Goal: Transaction & Acquisition: Purchase product/service

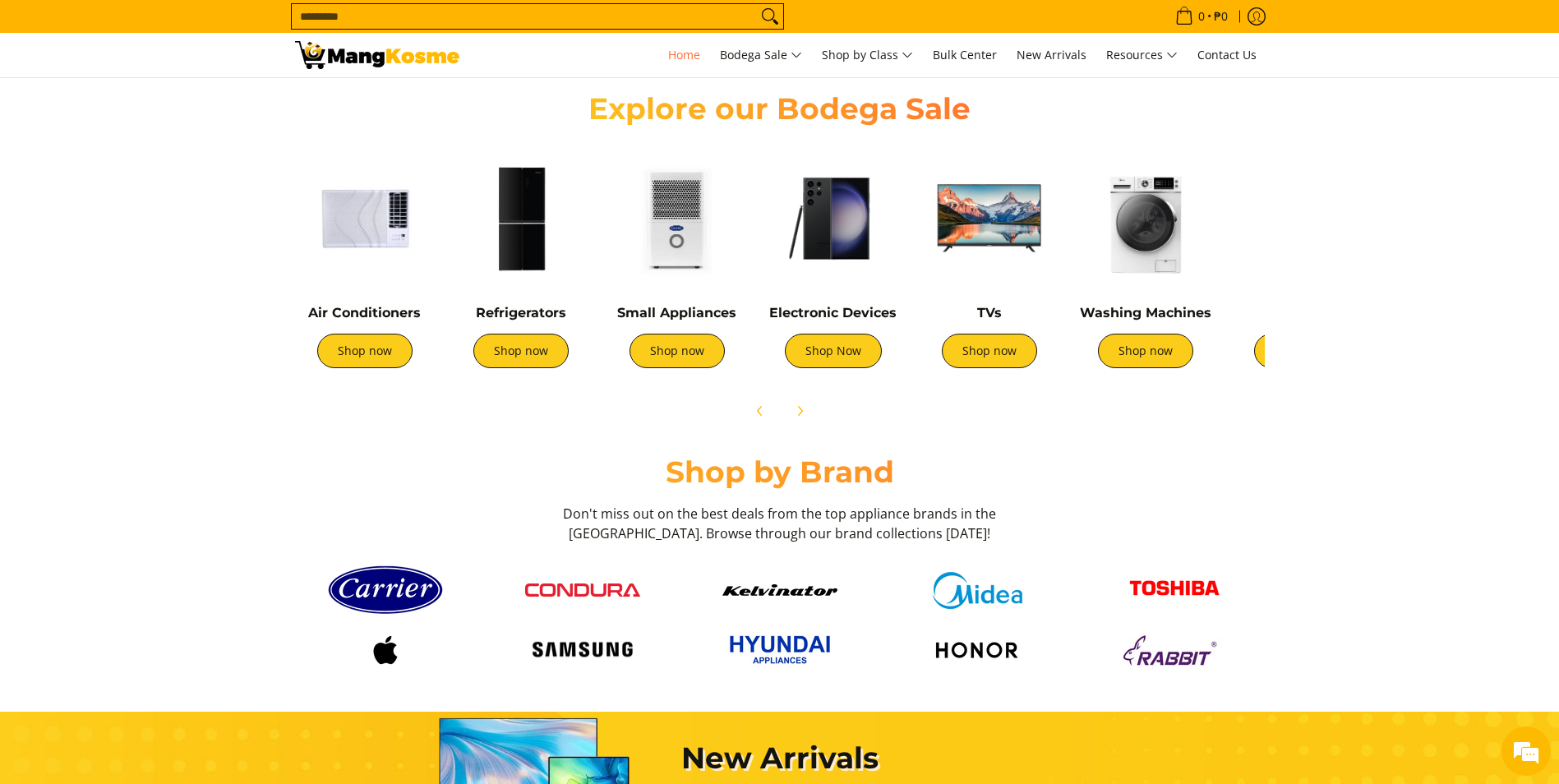
scroll to position [0, 653]
click at [381, 227] on img at bounding box center [364, 218] width 140 height 140
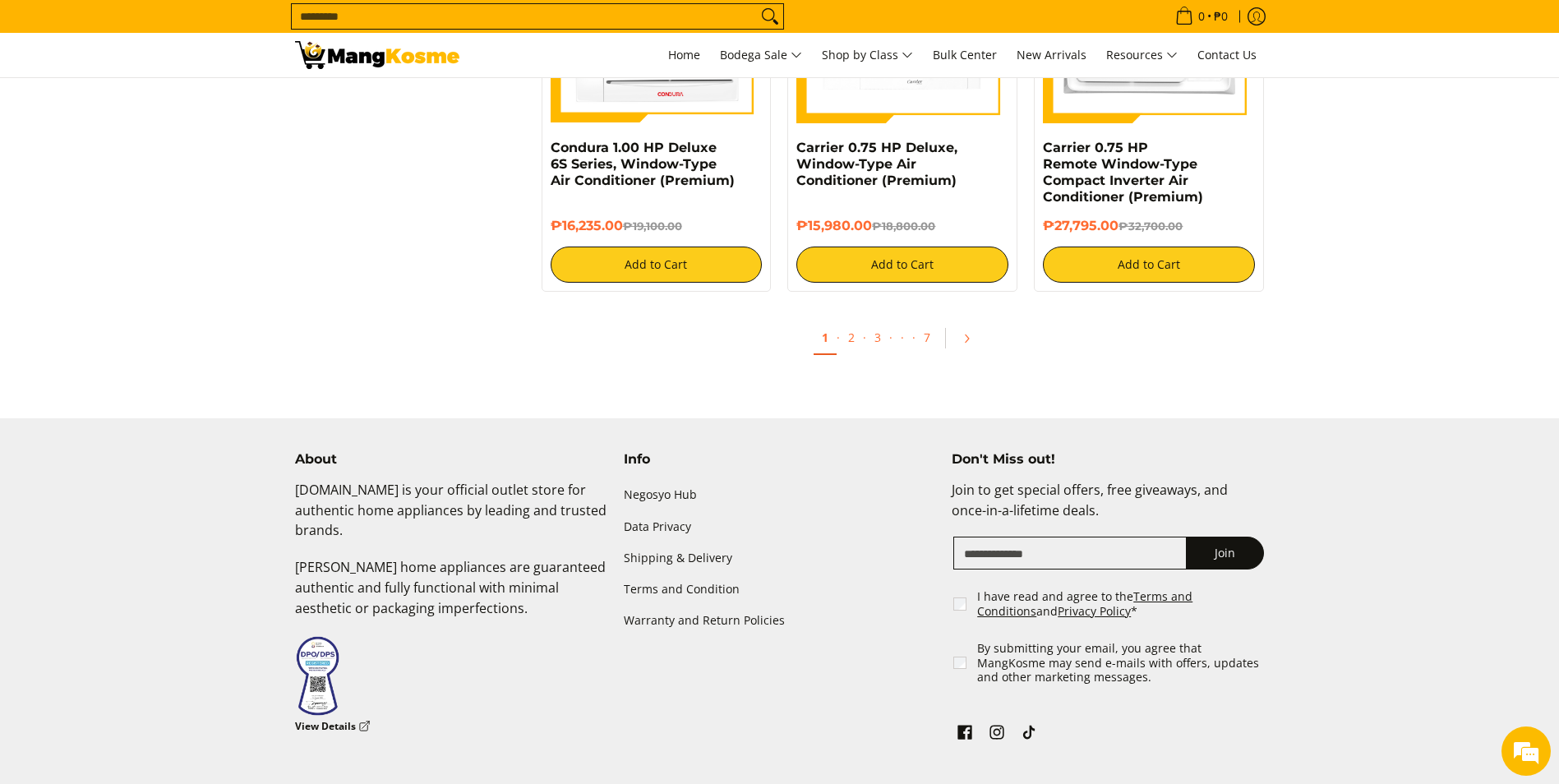
scroll to position [3040, 0]
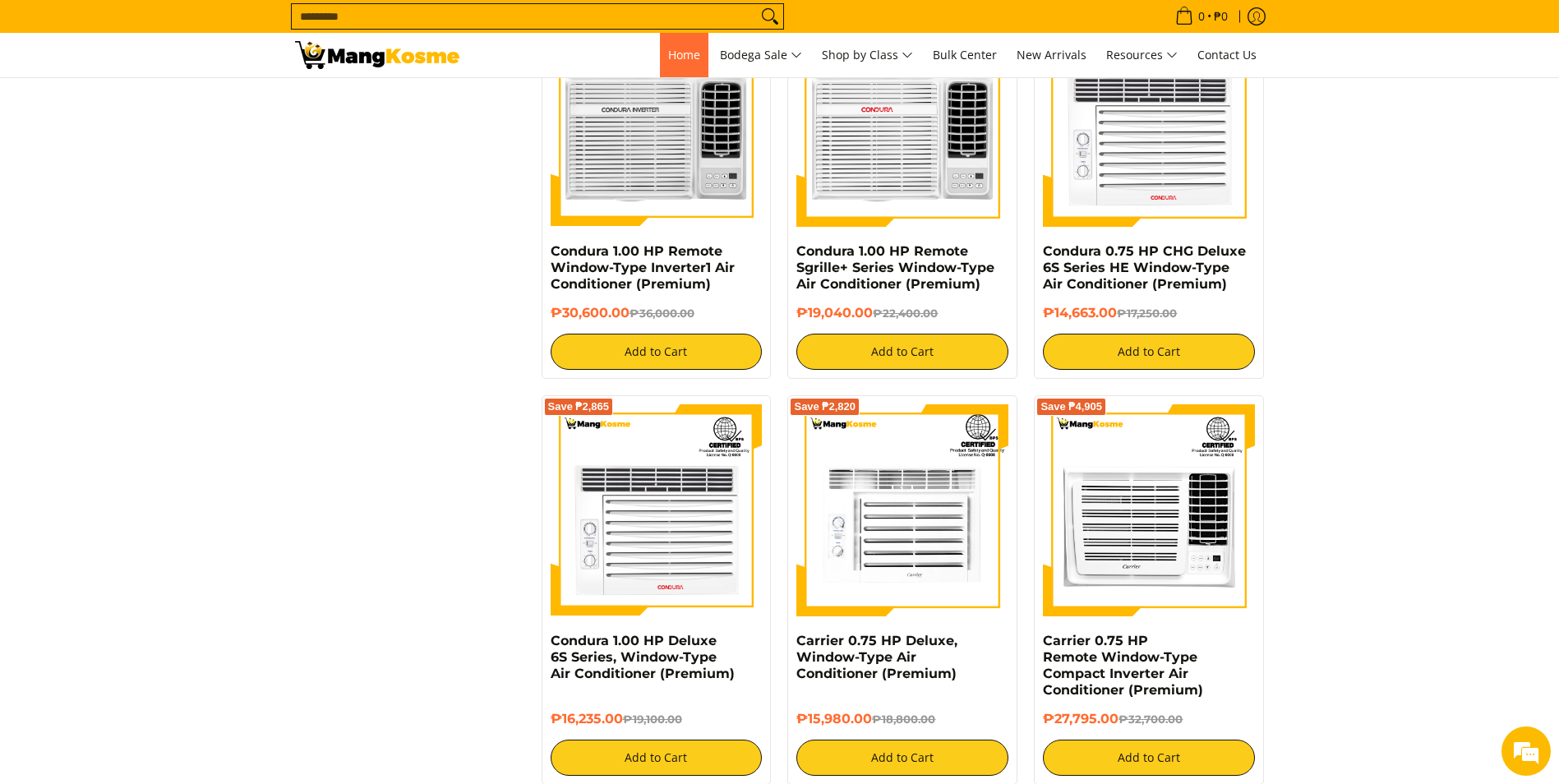
click at [681, 56] on span "Home" at bounding box center [684, 54] width 32 height 15
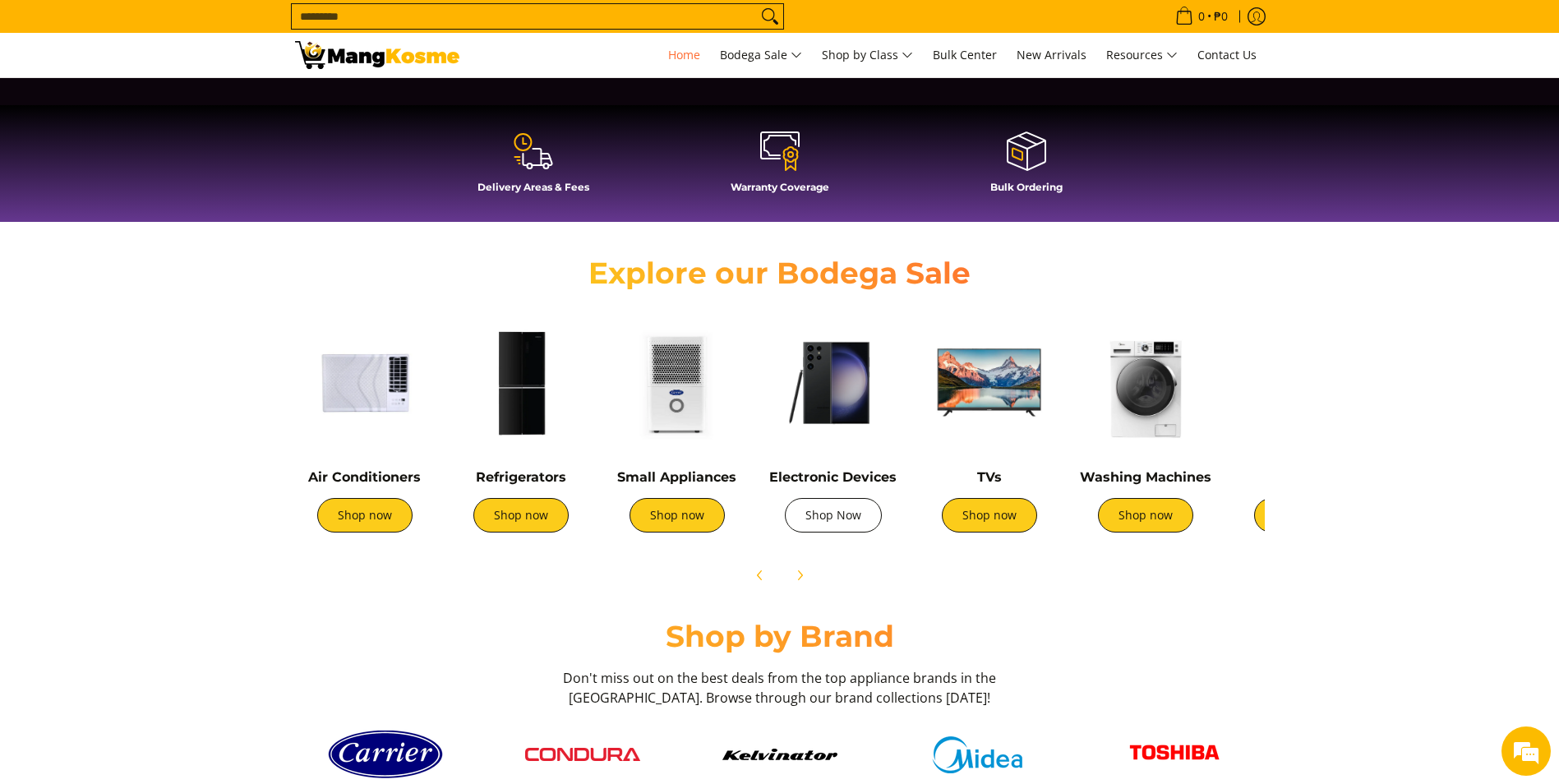
click at [837, 504] on link "Shop Now" at bounding box center [834, 515] width 97 height 34
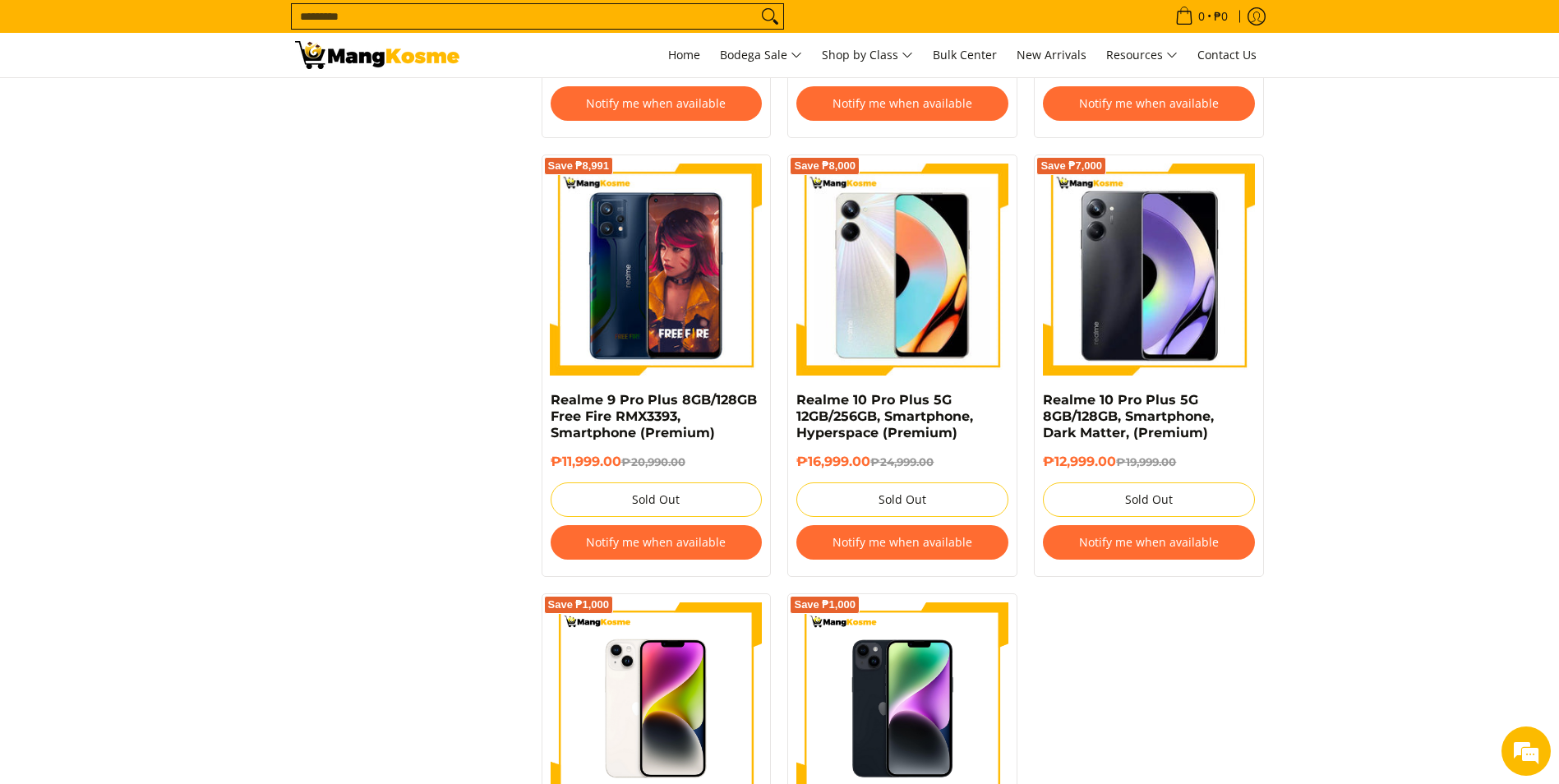
scroll to position [2876, 0]
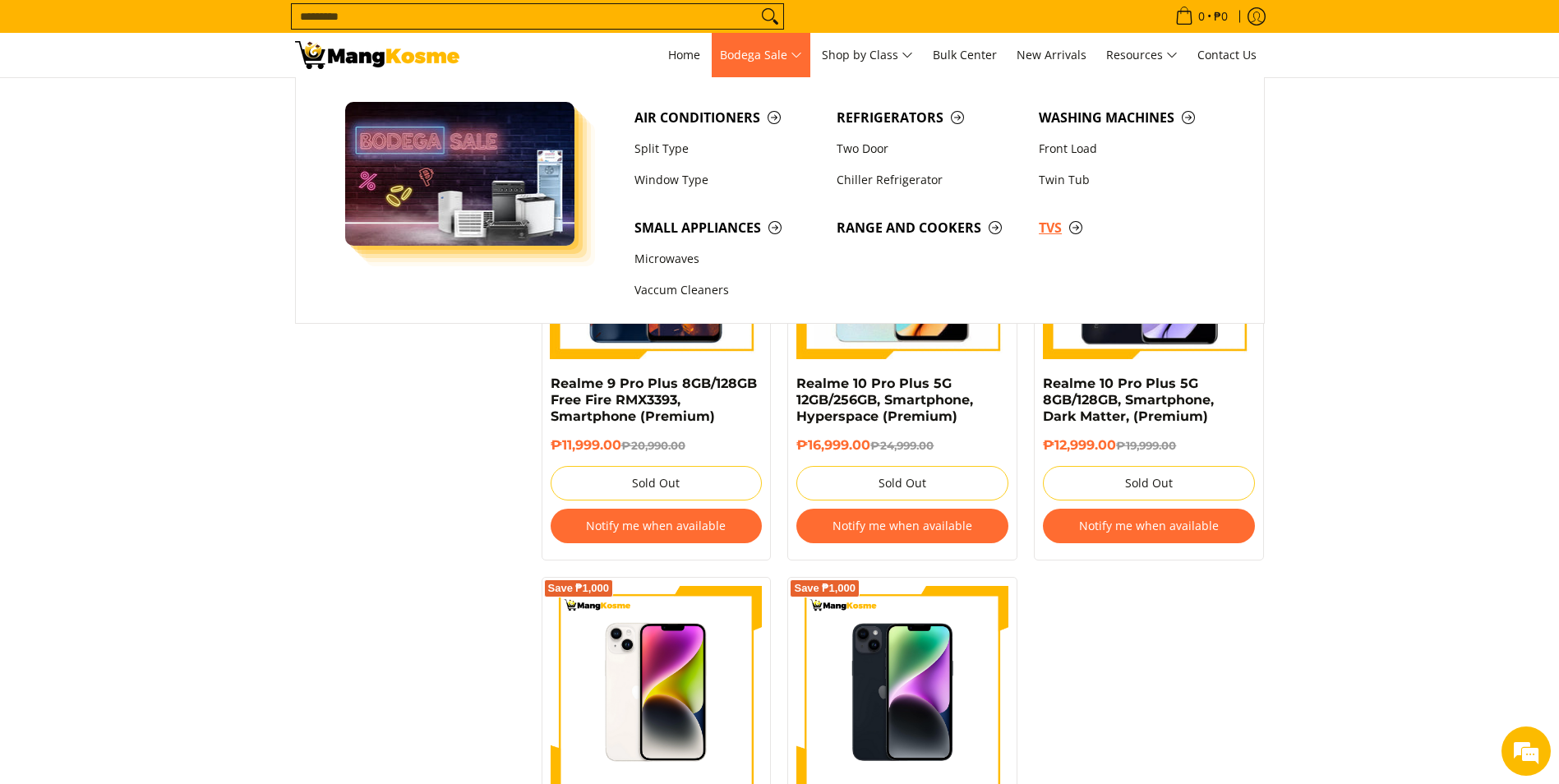
click at [1062, 223] on span "TVs" at bounding box center [1131, 228] width 185 height 21
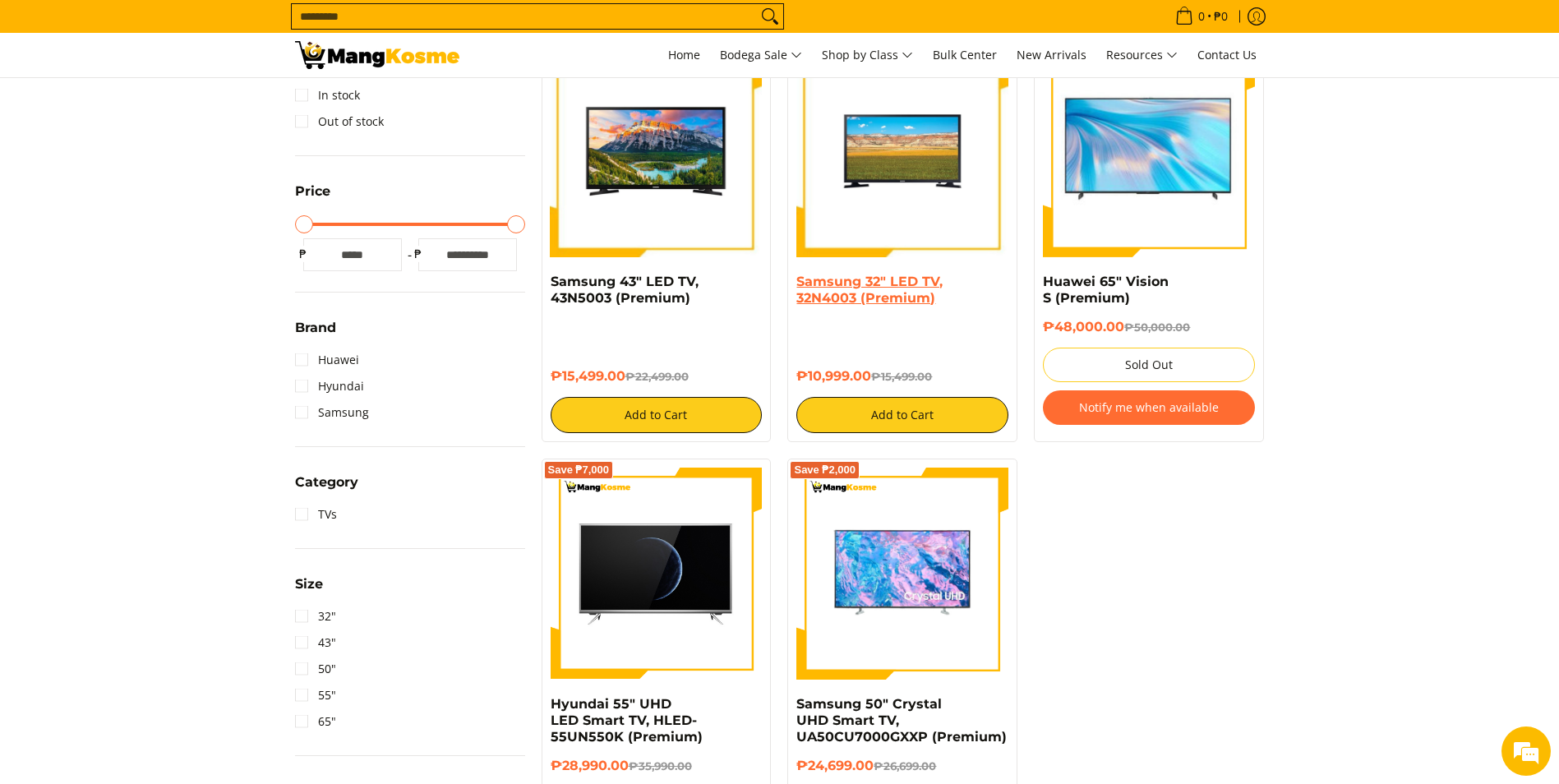
click at [848, 285] on link "Samsung 32" LED TV, 32N4003 (Premium)" at bounding box center [870, 290] width 146 height 32
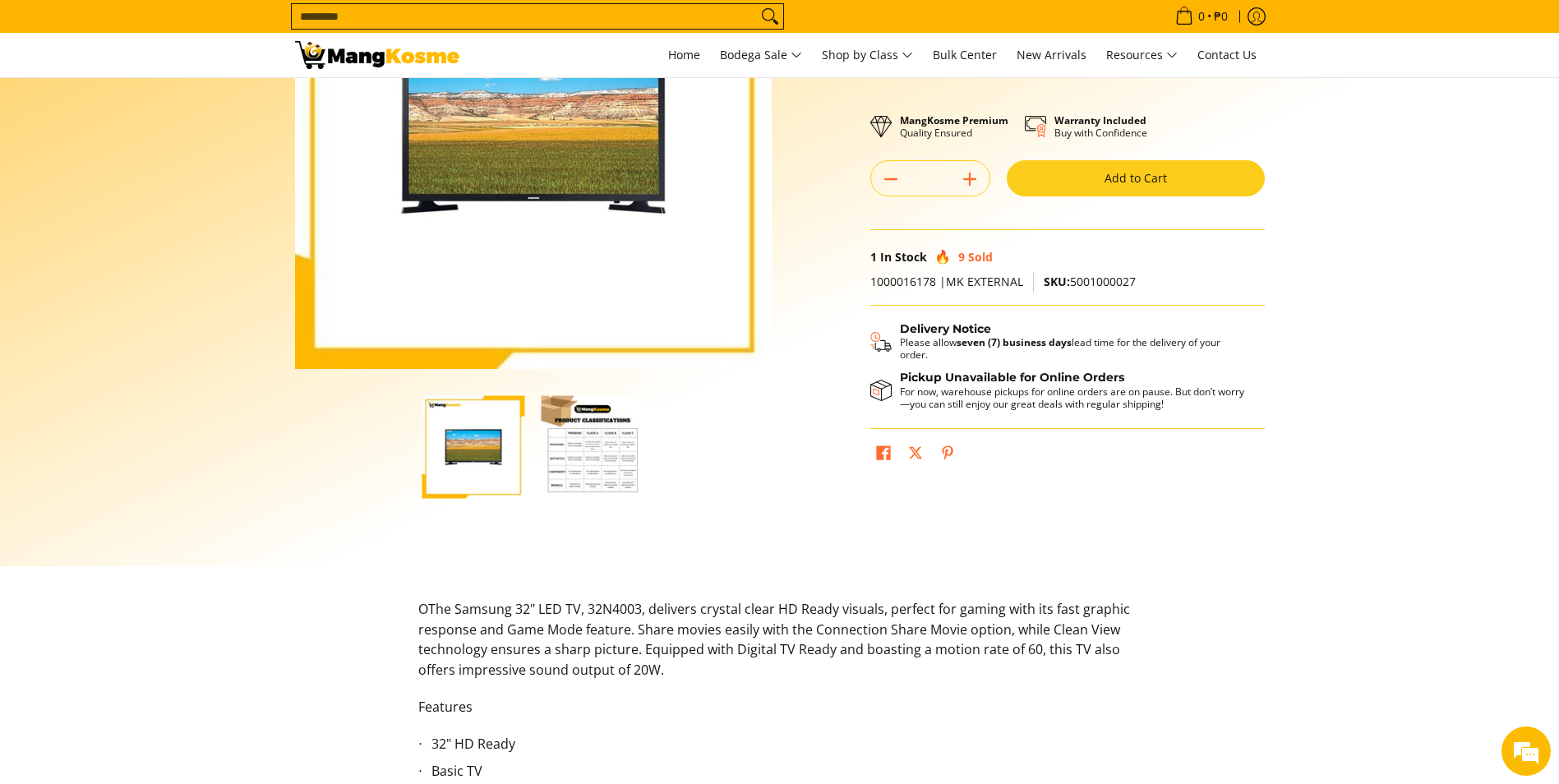
scroll to position [246, 0]
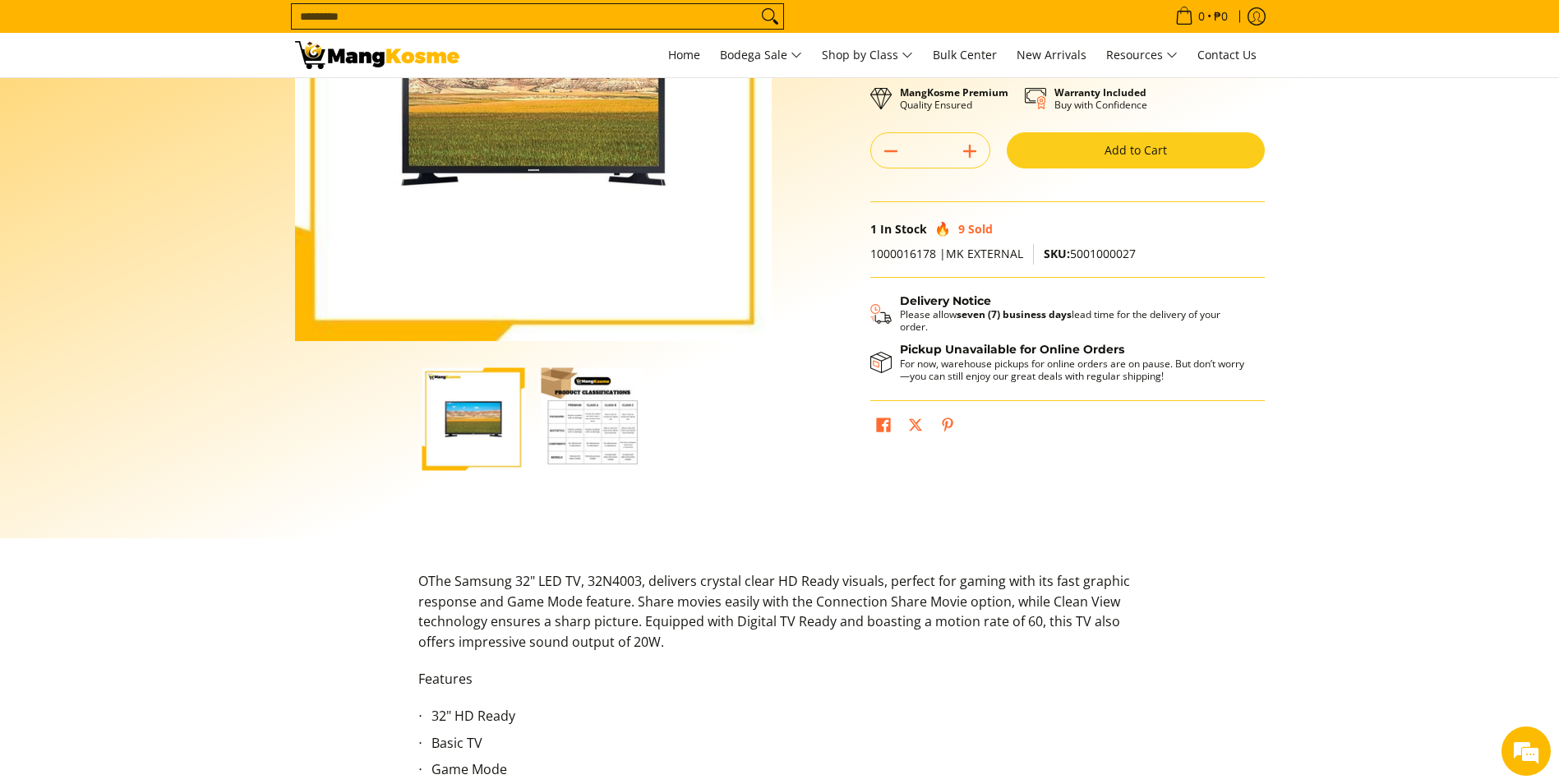
click at [567, 423] on img "button" at bounding box center [593, 418] width 103 height 103
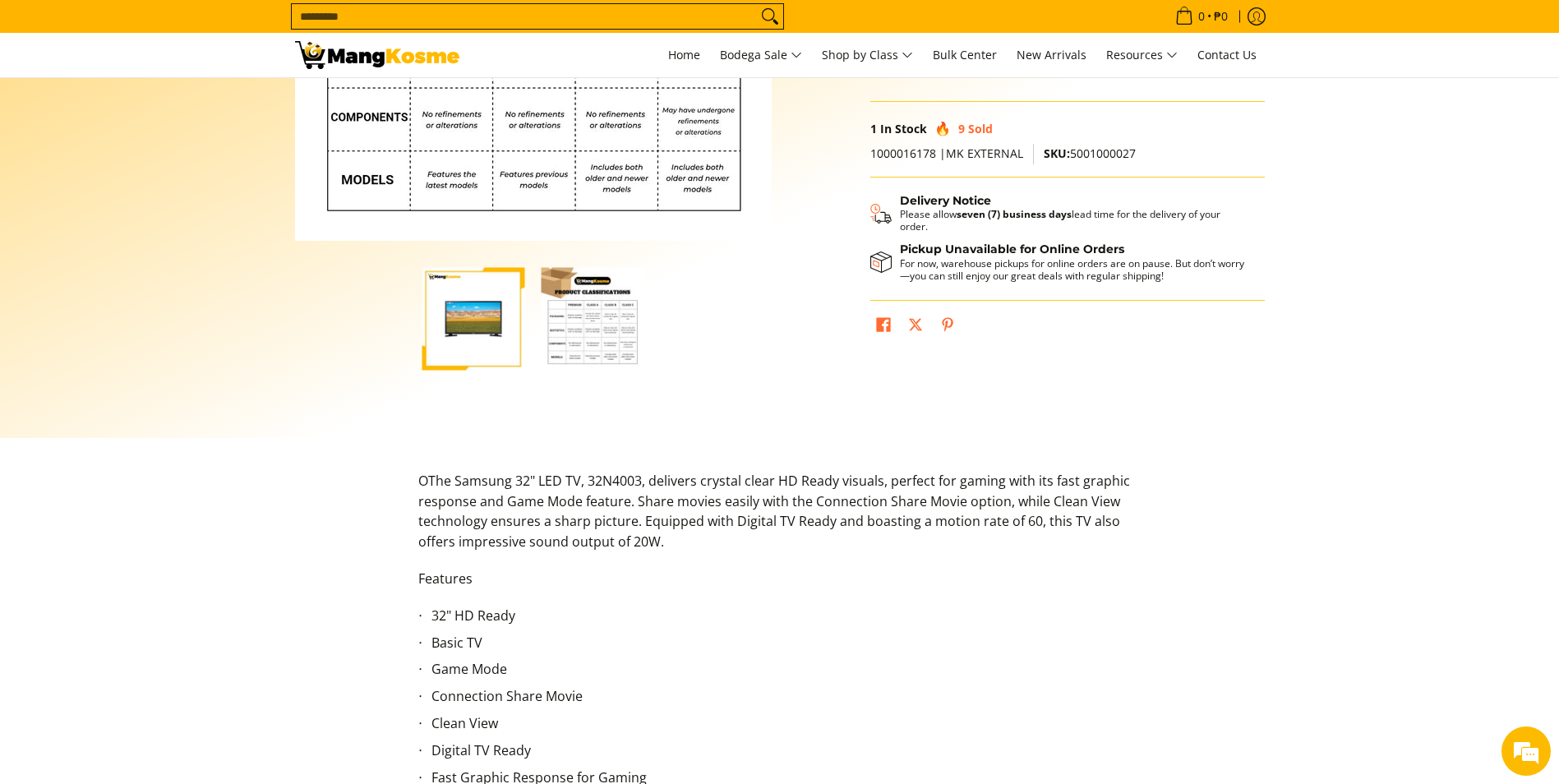
scroll to position [164, 0]
